Goal: Check status: Check status

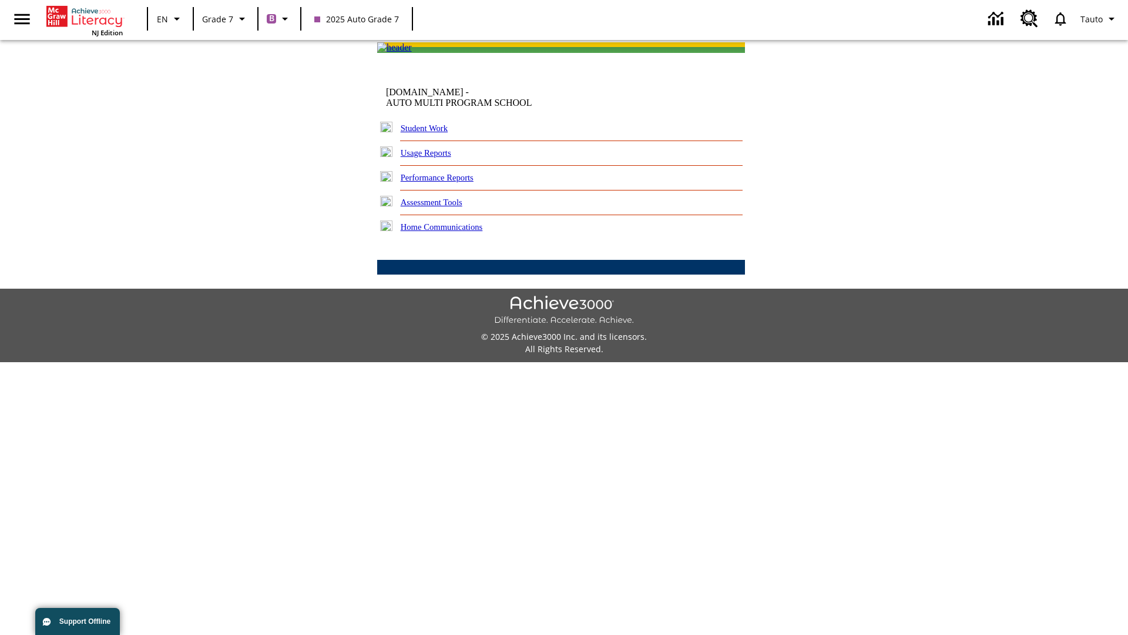
click at [432, 133] on link "Student Work" at bounding box center [424, 127] width 47 height 9
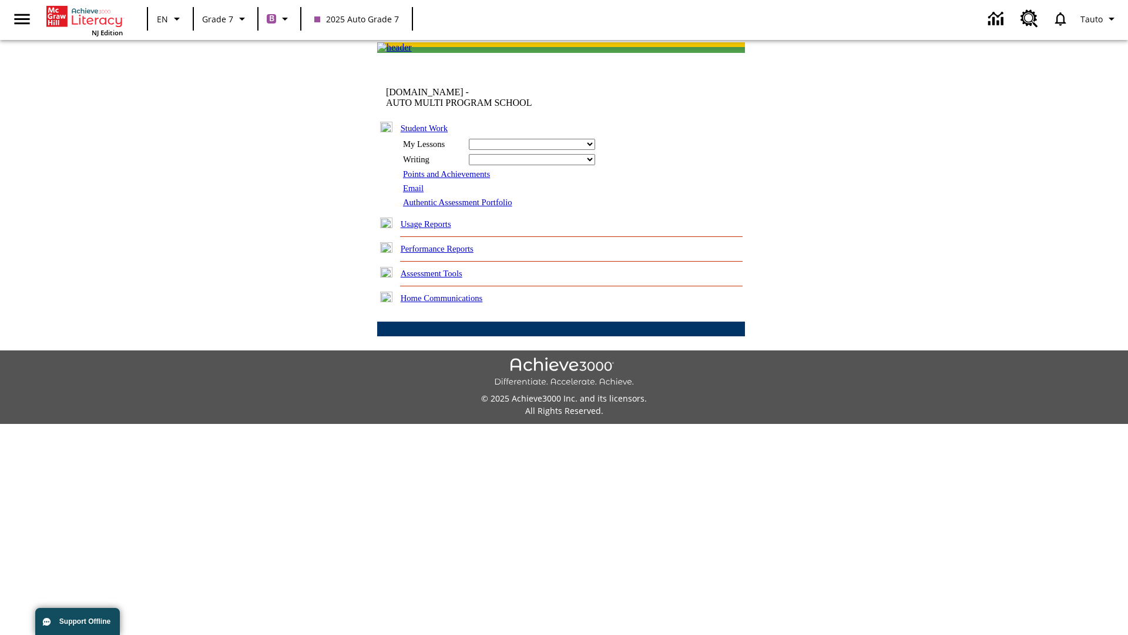
select select "/options/reports/?report_id=24&atype=7&section=2"
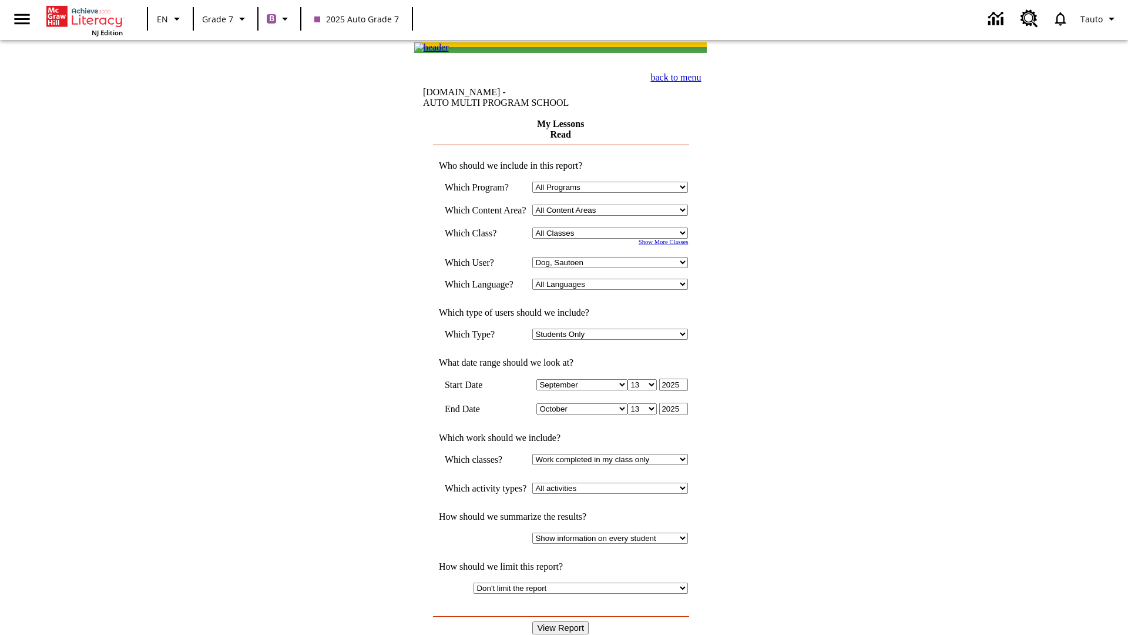
select select "21437138"
select select "4"
type input "2024"
click at [562, 621] on input "View Report" at bounding box center [560, 627] width 56 height 13
